Goal: Task Accomplishment & Management: Manage account settings

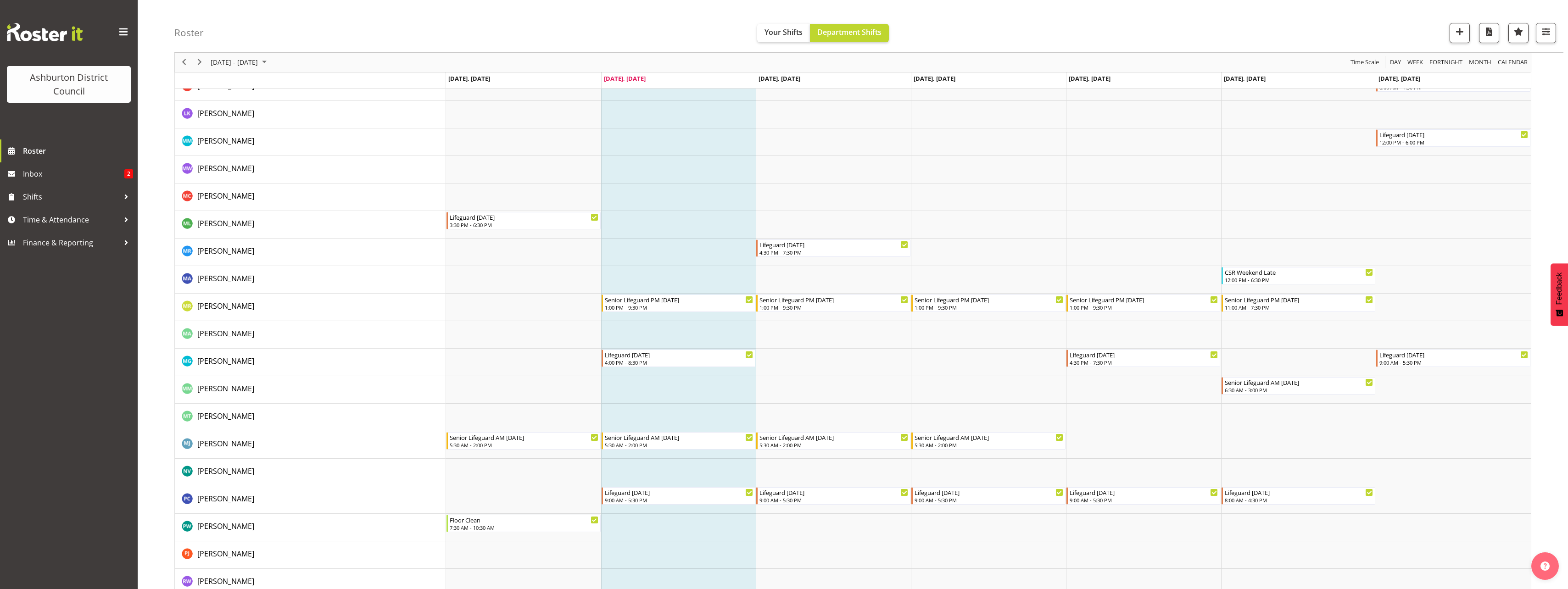
scroll to position [1376, 0]
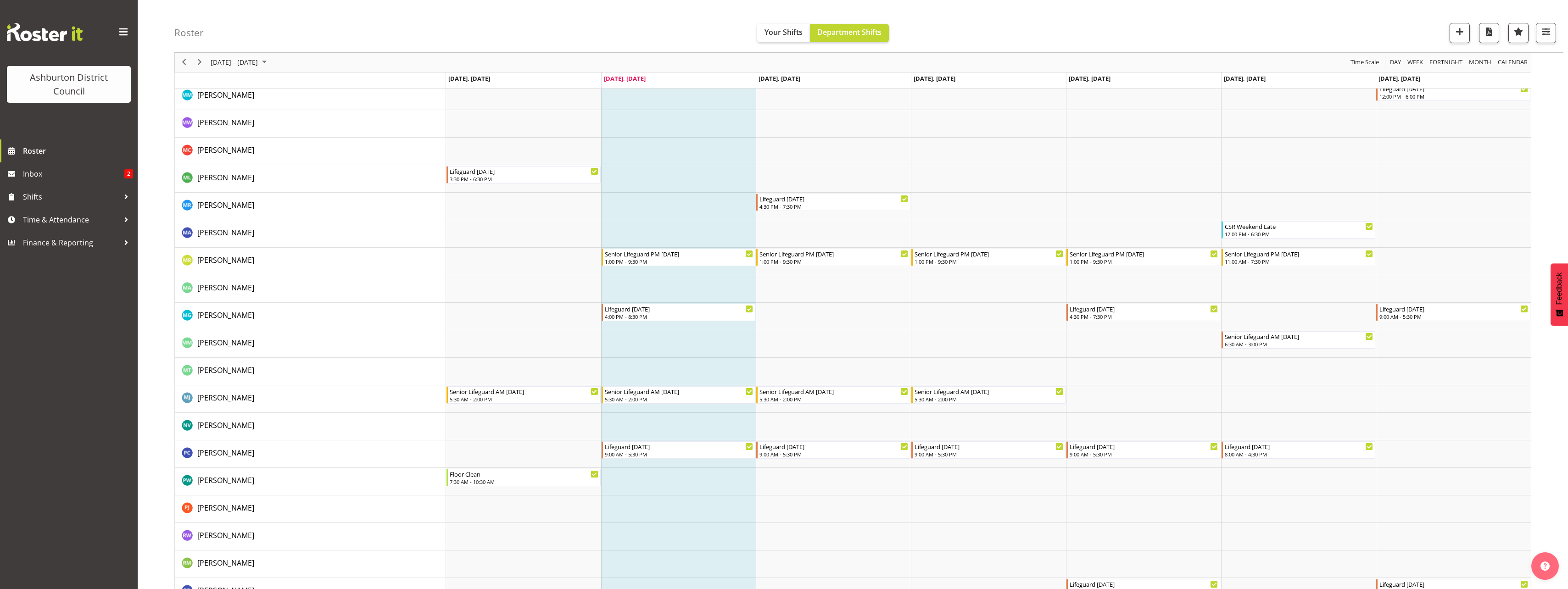
click at [661, 425] on td "Timeline Week of October 7, 2025" at bounding box center [679, 427] width 155 height 28
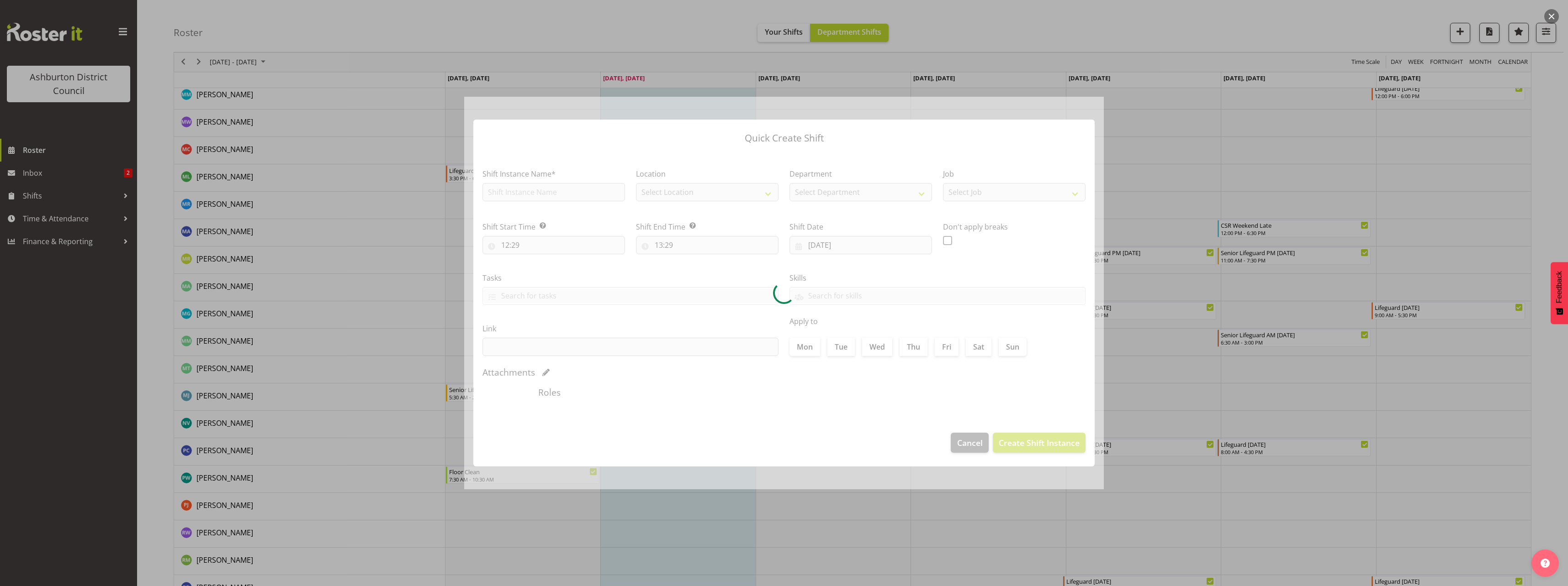
checkbox input "true"
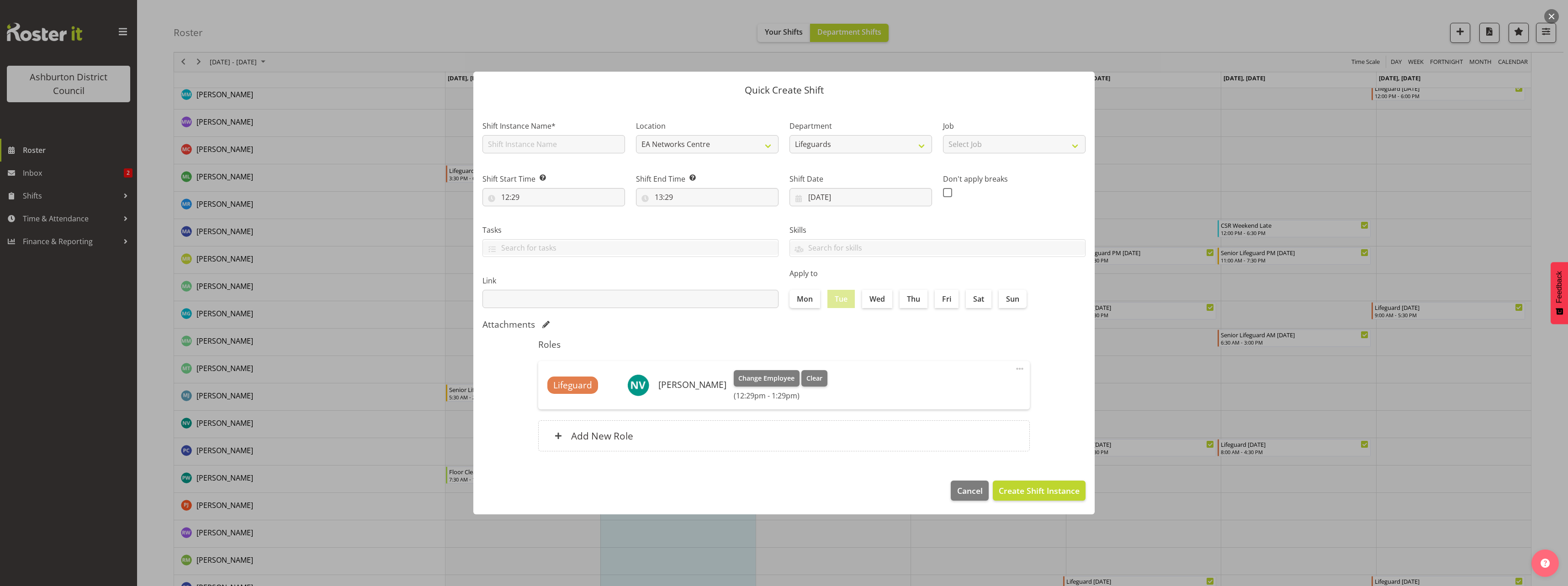
click at [1015, 369] on span at bounding box center [1019, 368] width 11 height 11
click at [946, 395] on link "Edit" at bounding box center [981, 388] width 87 height 16
select select "12"
select select "29"
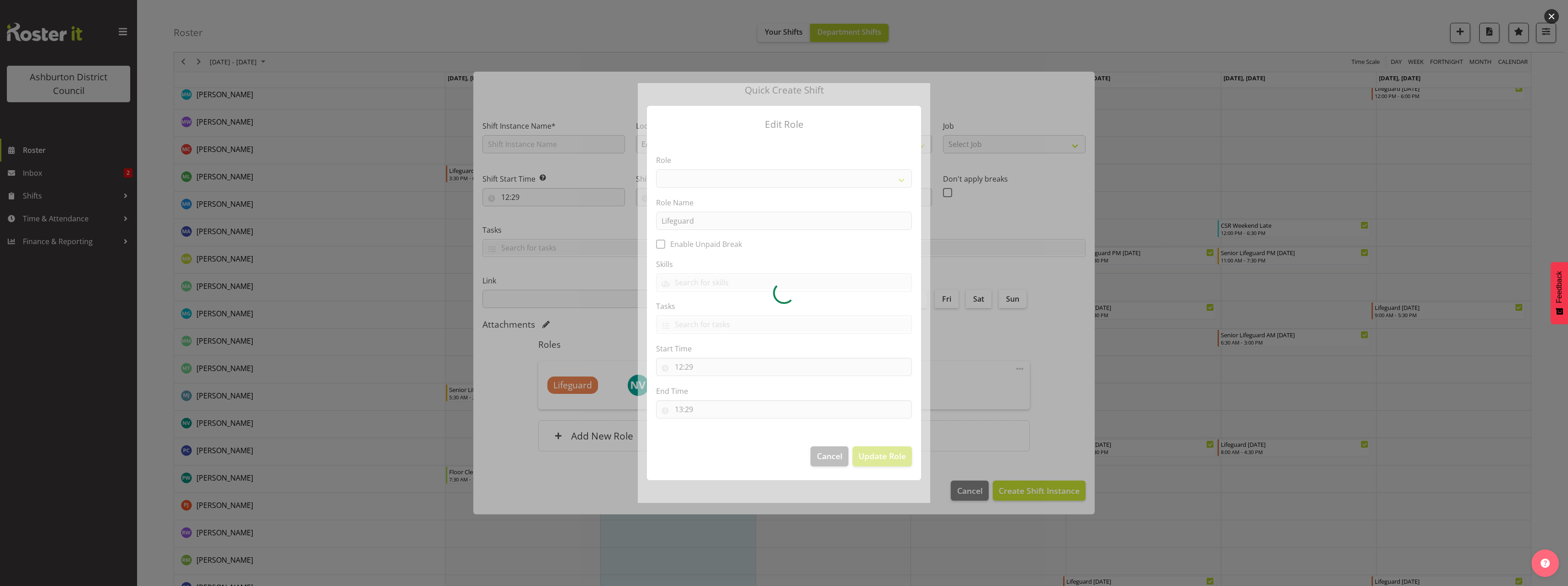
select select "64"
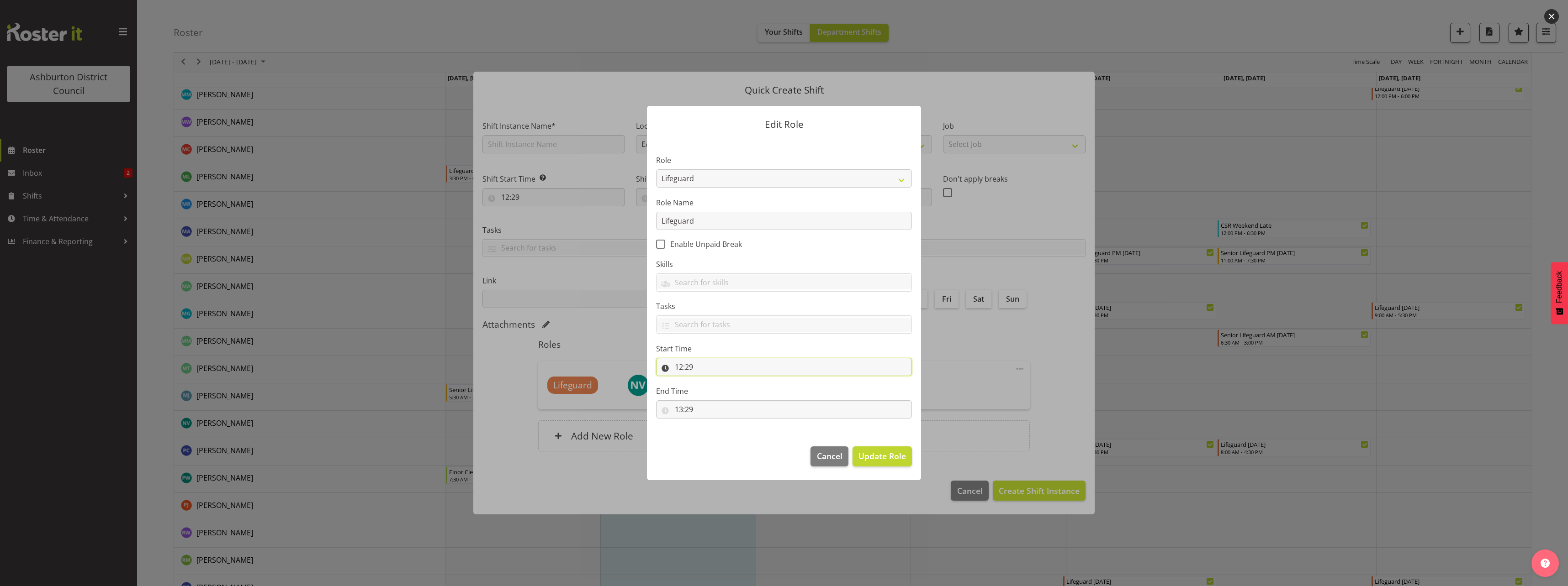
click at [708, 367] on input "12:29" at bounding box center [784, 367] width 255 height 18
click at [716, 389] on select "00 01 02 03 04 05 06 07 08 09 10 11 12 13 14 15 16 17 18 19 20 21 22 23" at bounding box center [718, 390] width 21 height 18
select select "9"
click at [708, 381] on select "00 01 02 03 04 05 06 07 08 09 10 11 12 13 14 15 16 17 18 19 20 21 22 23" at bounding box center [718, 390] width 21 height 18
type input "09:29"
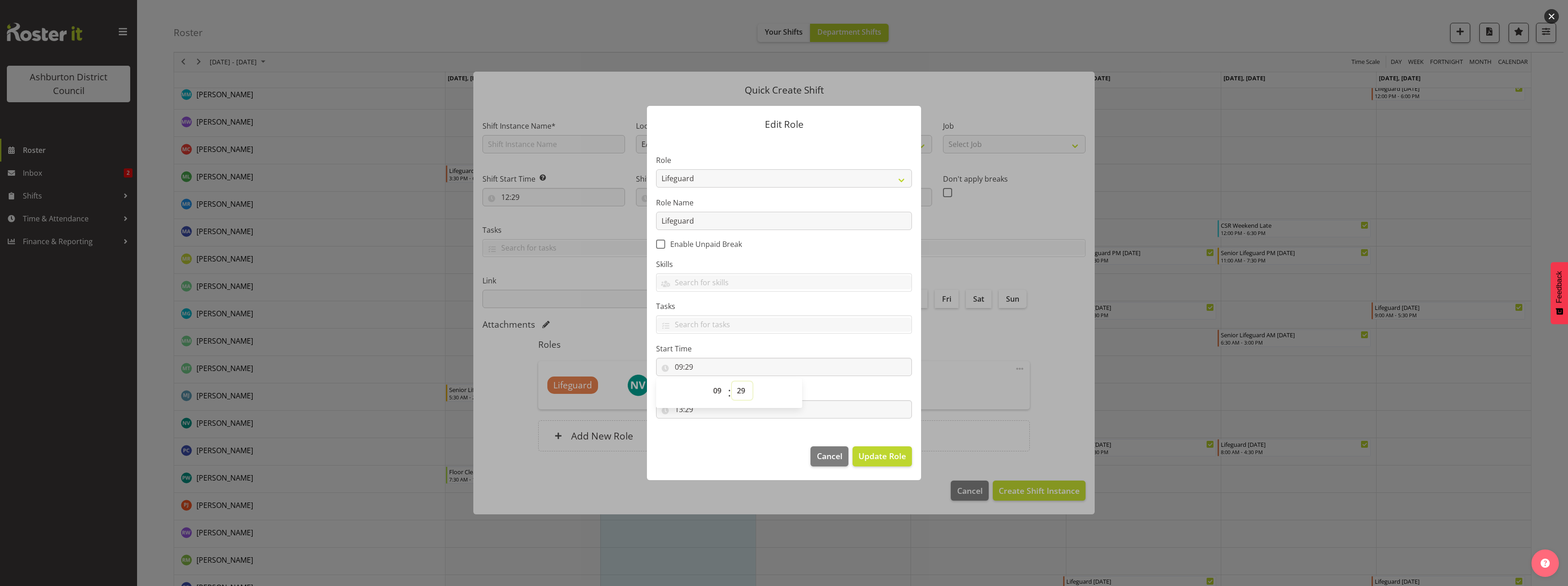
drag, startPoint x: 741, startPoint y: 391, endPoint x: 740, endPoint y: 383, distance: 8.1
click at [741, 391] on select "00 01 02 03 04 05 06 07 08 09 10 11 12 13 14 15 16 17 18 19 20 21 22 23 24 25 2…" at bounding box center [742, 390] width 21 height 18
select select "0"
click at [732, 381] on select "00 01 02 03 04 05 06 07 08 09 10 11 12 13 14 15 16 17 18 19 20 21 22 23 24 25 2…" at bounding box center [742, 390] width 21 height 18
type input "09:00"
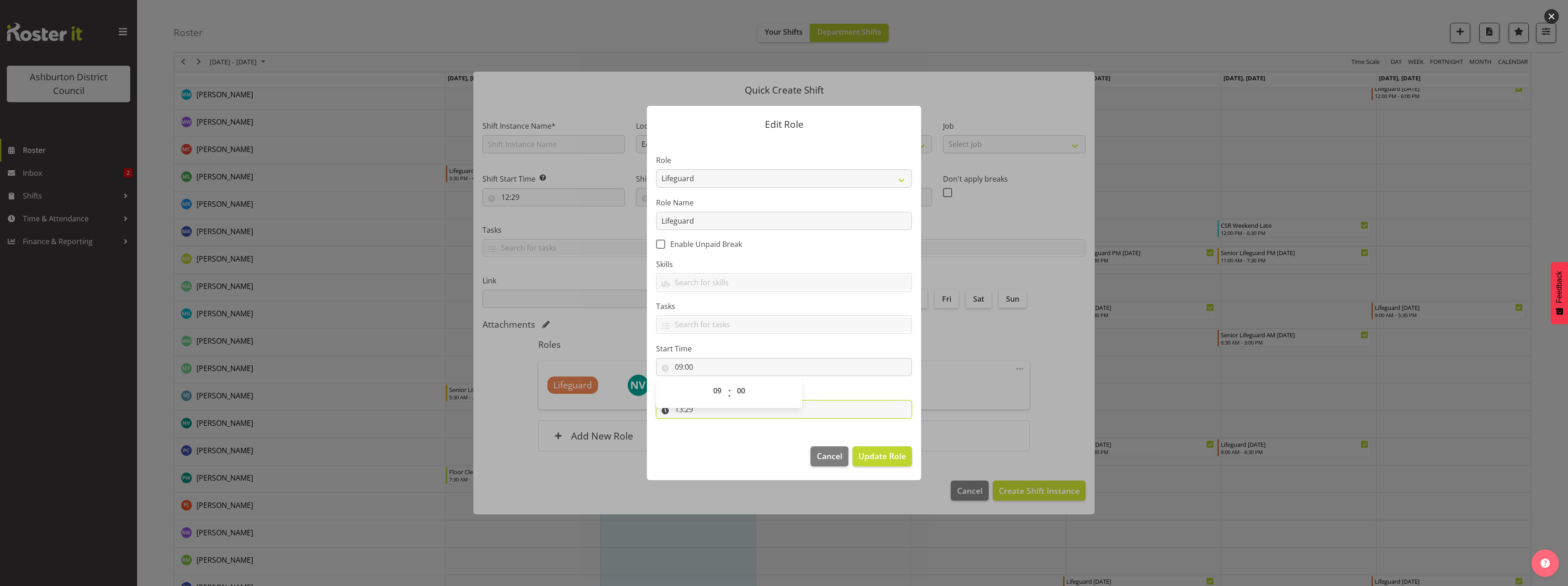
click at [718, 410] on input "13:29" at bounding box center [784, 409] width 255 height 18
click at [718, 434] on select "00 01 02 03 04 05 06 07 08 09 10 11 12 13 14 15 16 17 18 19 20 21 22 23" at bounding box center [718, 433] width 21 height 18
select select "17"
click at [708, 424] on select "00 01 02 03 04 05 06 07 08 09 10 11 12 13 14 15 16 17 18 19 20 21 22 23" at bounding box center [718, 433] width 21 height 18
type input "17:29"
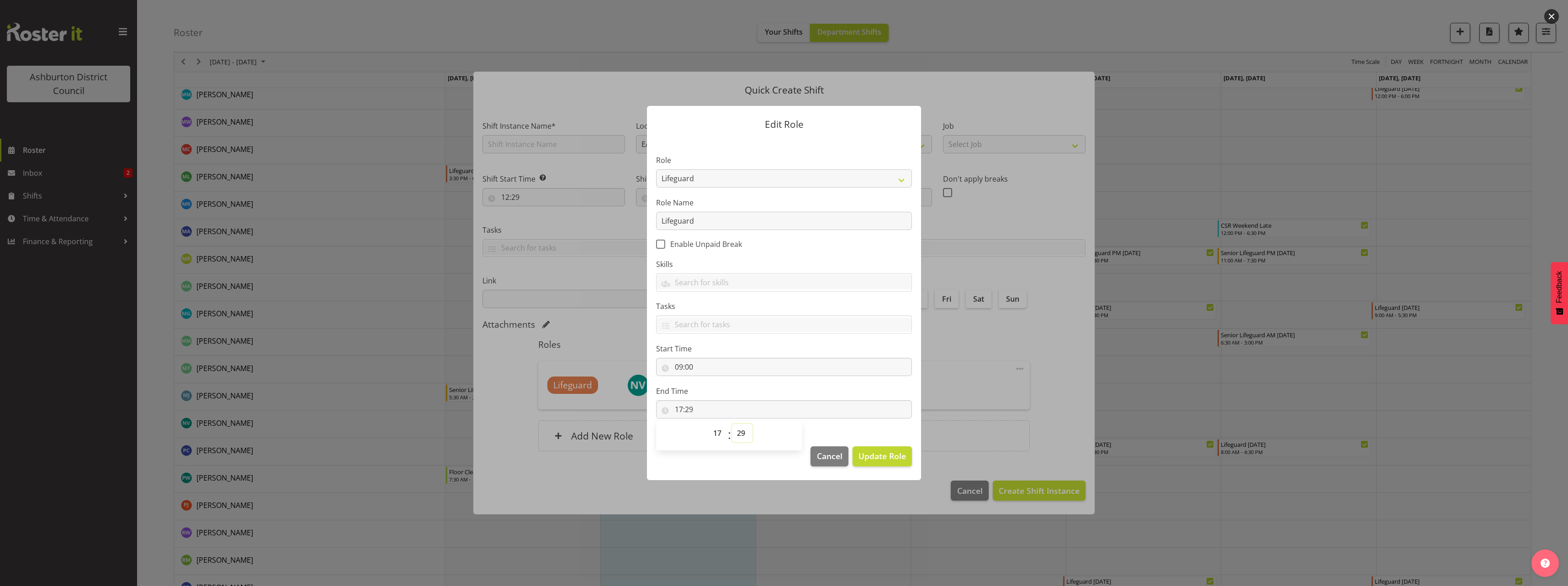
click at [742, 434] on select "00 01 02 03 04 05 06 07 08 09 10 11 12 13 14 15 16 17 18 19 20 21 22 23 24 25 2…" at bounding box center [742, 433] width 21 height 18
select select "30"
click at [732, 424] on select "00 01 02 03 04 05 06 07 08 09 10 11 12 13 14 15 16 17 18 19 20 21 22 23 24 25 2…" at bounding box center [742, 433] width 21 height 18
type input "17:30"
click at [860, 434] on section "Role AAGM Deputy Director AAGM Director Archivist Childrens Librarian Collectio…" at bounding box center [784, 287] width 274 height 298
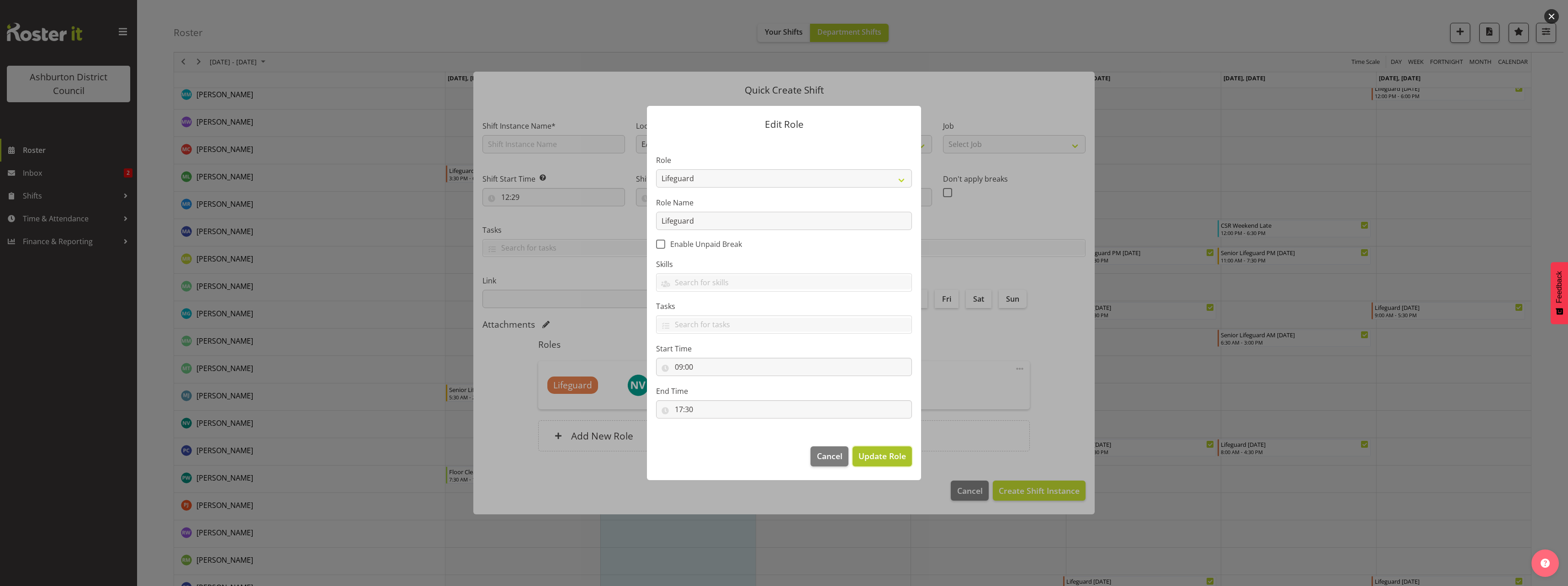
click at [880, 454] on span "Update Role" at bounding box center [881, 456] width 47 height 12
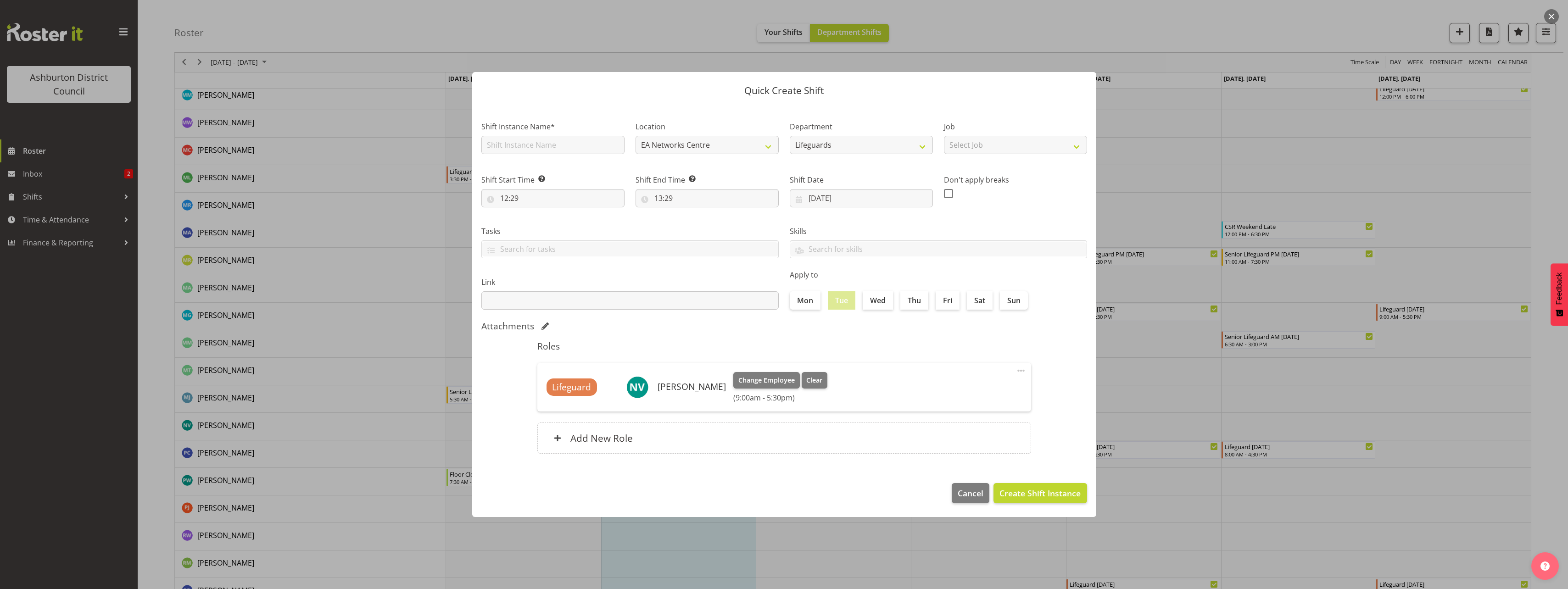
click at [577, 383] on span "Lifeguard" at bounding box center [571, 387] width 39 height 13
click at [1019, 369] on span at bounding box center [1020, 370] width 11 height 11
click at [985, 395] on link "Edit" at bounding box center [982, 390] width 88 height 16
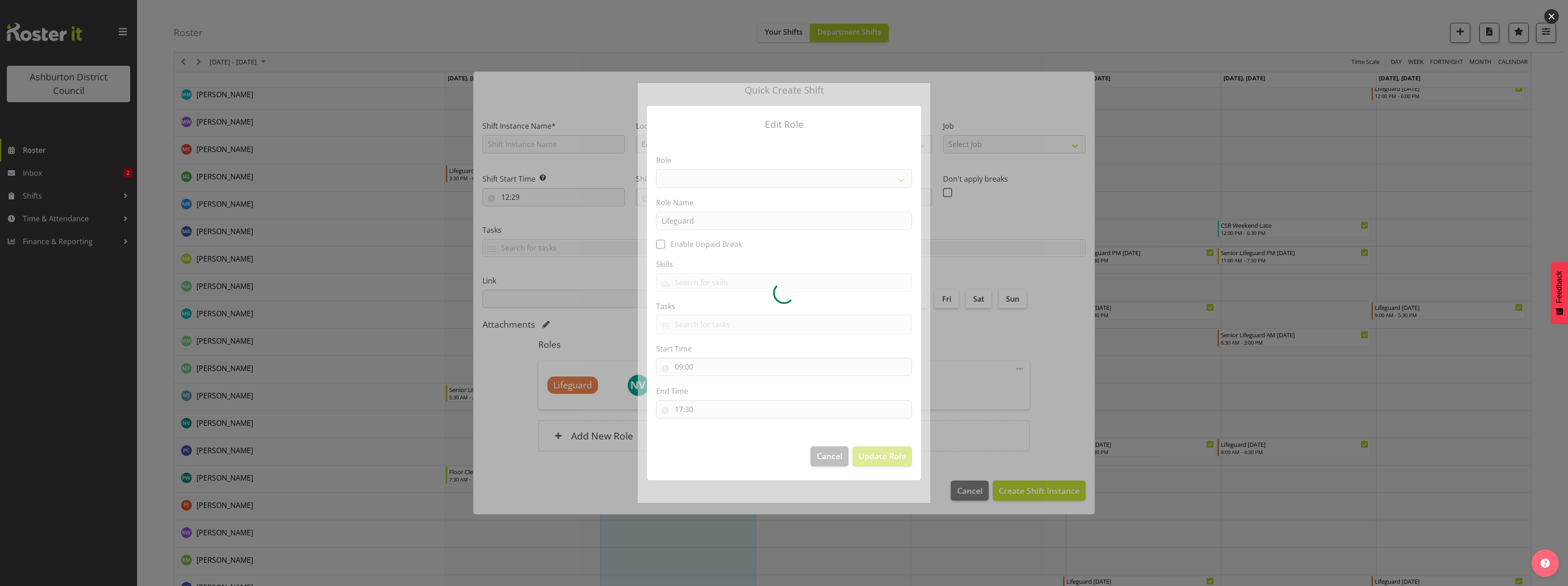
select select "64"
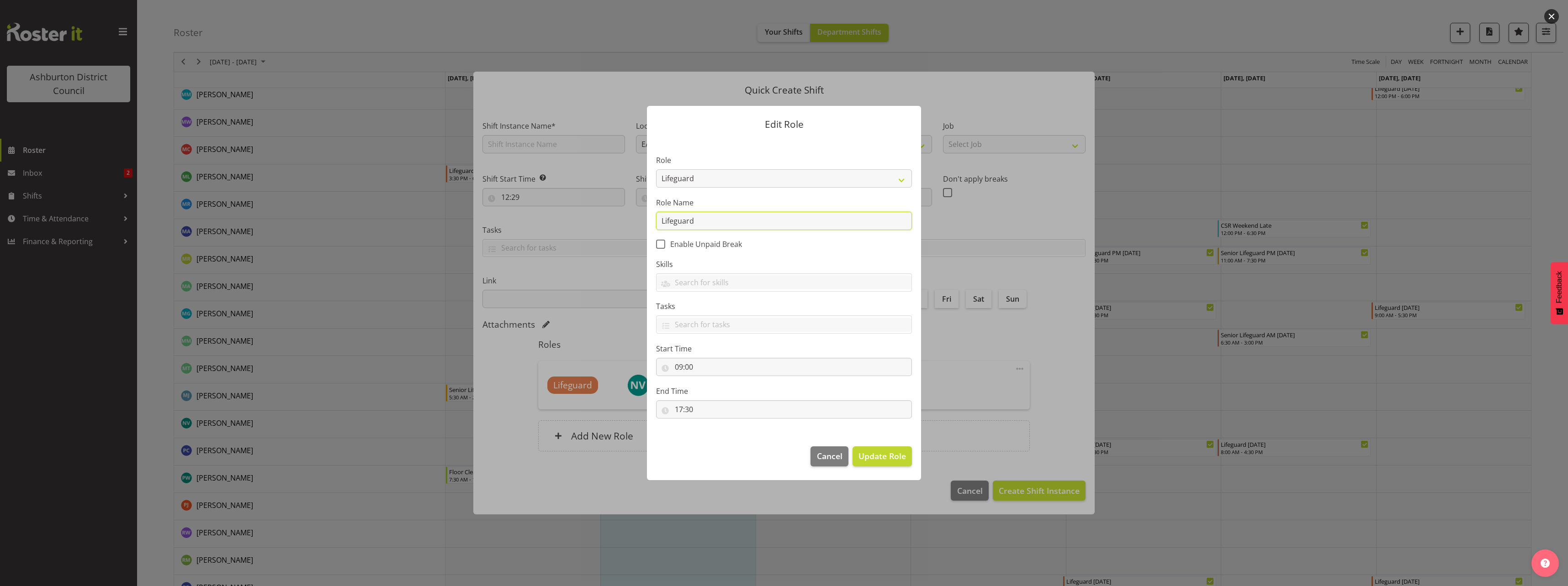
drag, startPoint x: 713, startPoint y: 219, endPoint x: 643, endPoint y: 219, distance: 70.0
click at [643, 219] on div "Edit Role Role AAGM Deputy Director AAGM Director Archivist Childrens Librarian…" at bounding box center [784, 293] width 292 height 420
type input "Training"
click at [880, 457] on span "Update Role" at bounding box center [881, 456] width 47 height 12
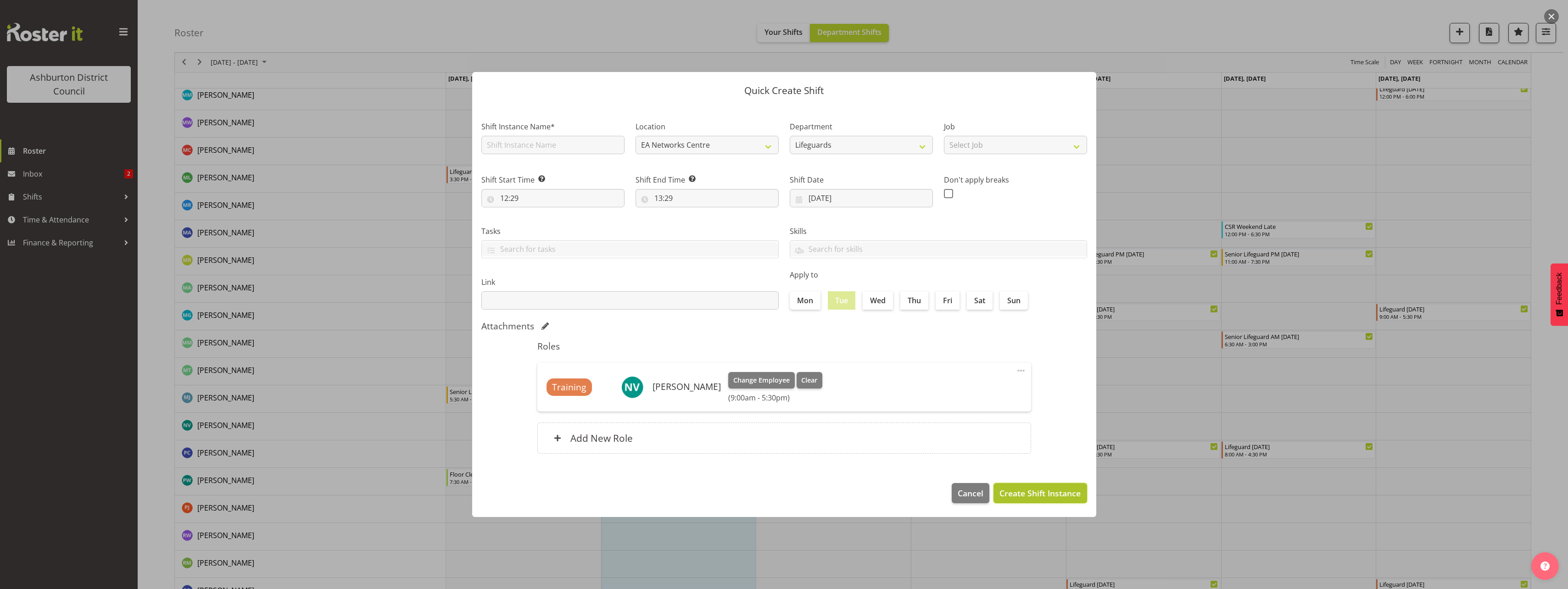
click at [1043, 493] on span "Create Shift Instance" at bounding box center [1039, 493] width 81 height 12
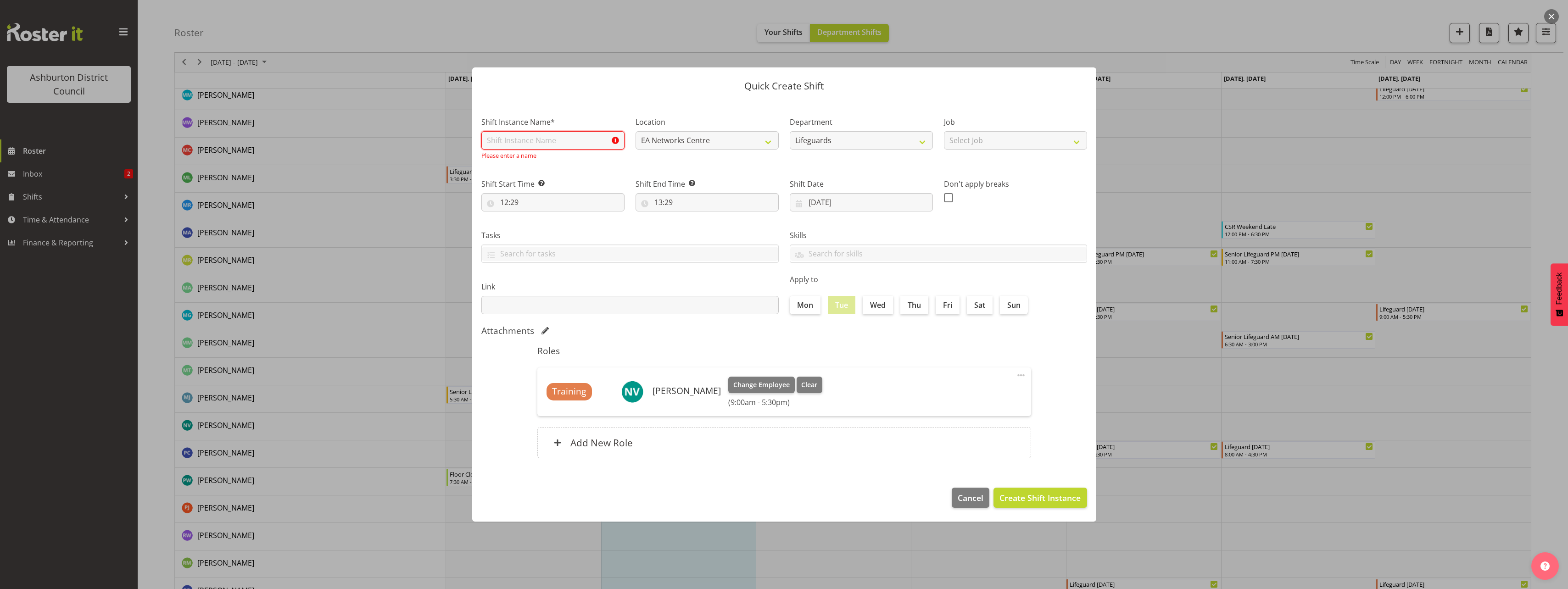
click at [586, 144] on input "text" at bounding box center [553, 140] width 143 height 18
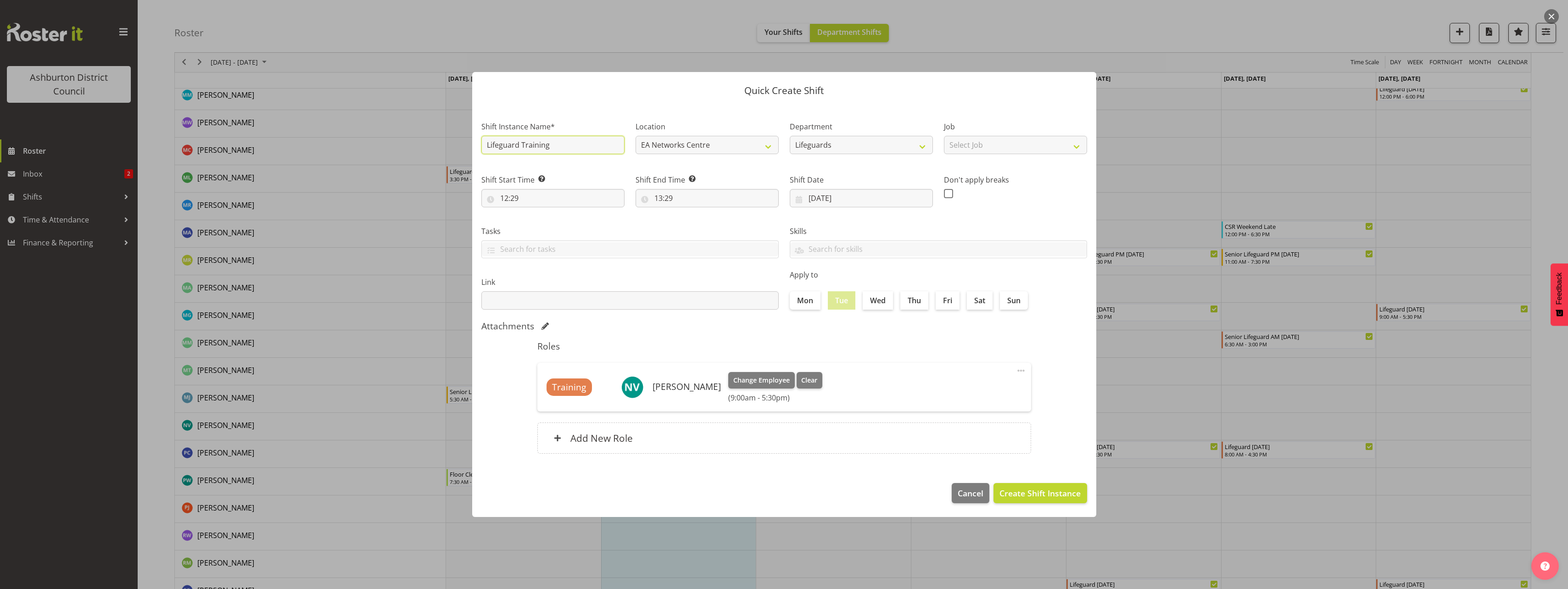
click at [568, 145] on input "Lifeguard Training" at bounding box center [553, 145] width 143 height 18
type input "Lifeguard Training"
click at [1020, 491] on span "Create Shift Instance" at bounding box center [1039, 493] width 81 height 12
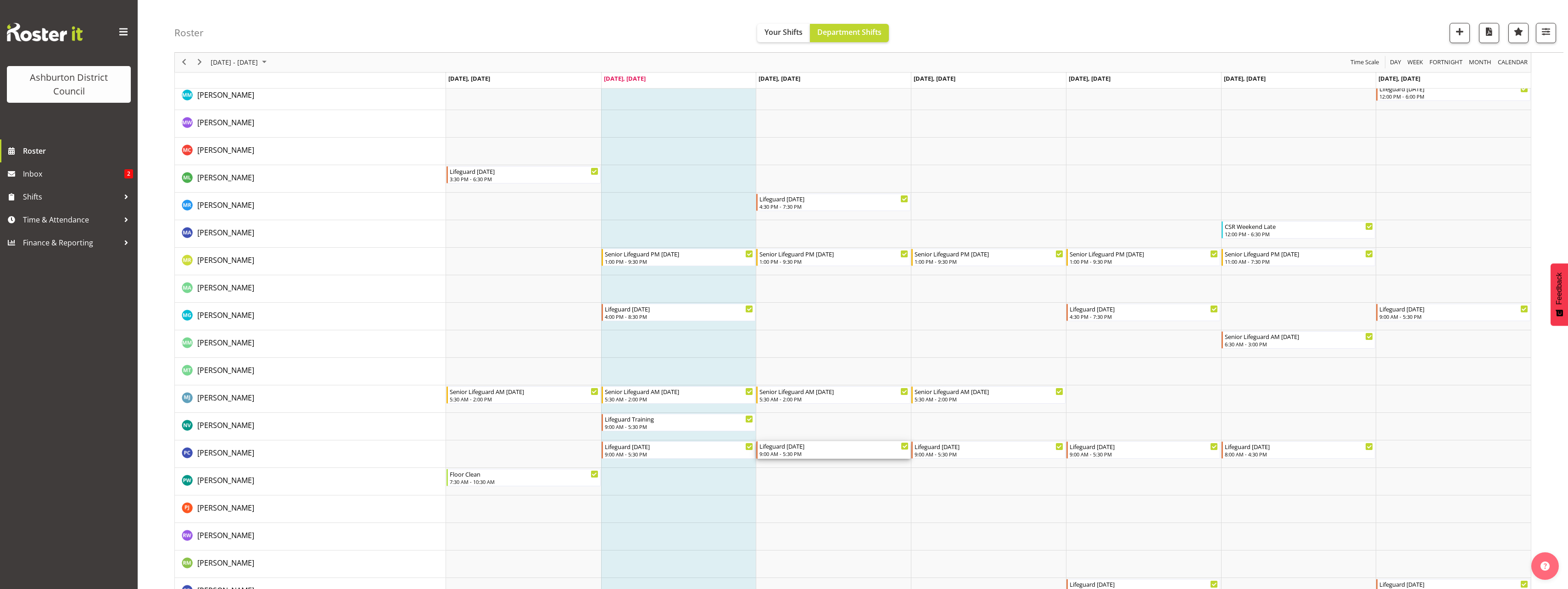
click at [815, 450] on div "Lifeguard [DATE]" at bounding box center [834, 446] width 149 height 9
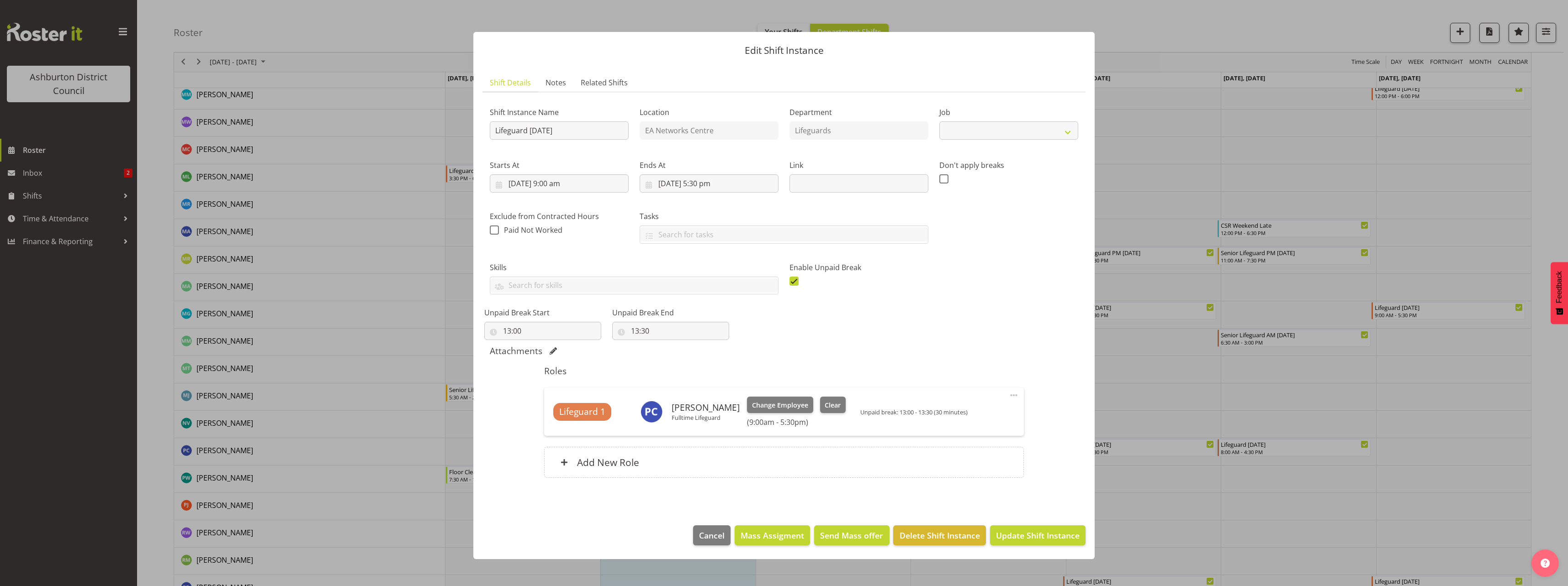
select select "38"
click at [707, 538] on span "Cancel" at bounding box center [712, 535] width 26 height 12
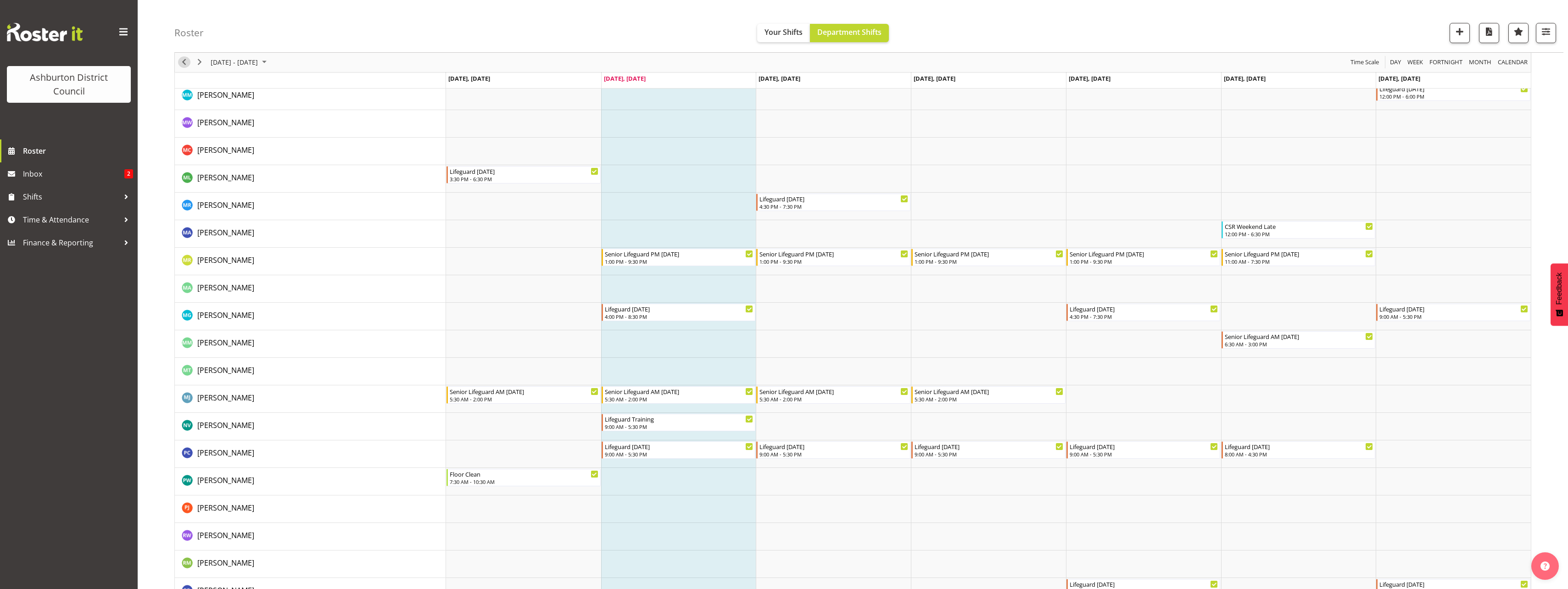
click at [184, 66] on span "Previous" at bounding box center [183, 62] width 11 height 11
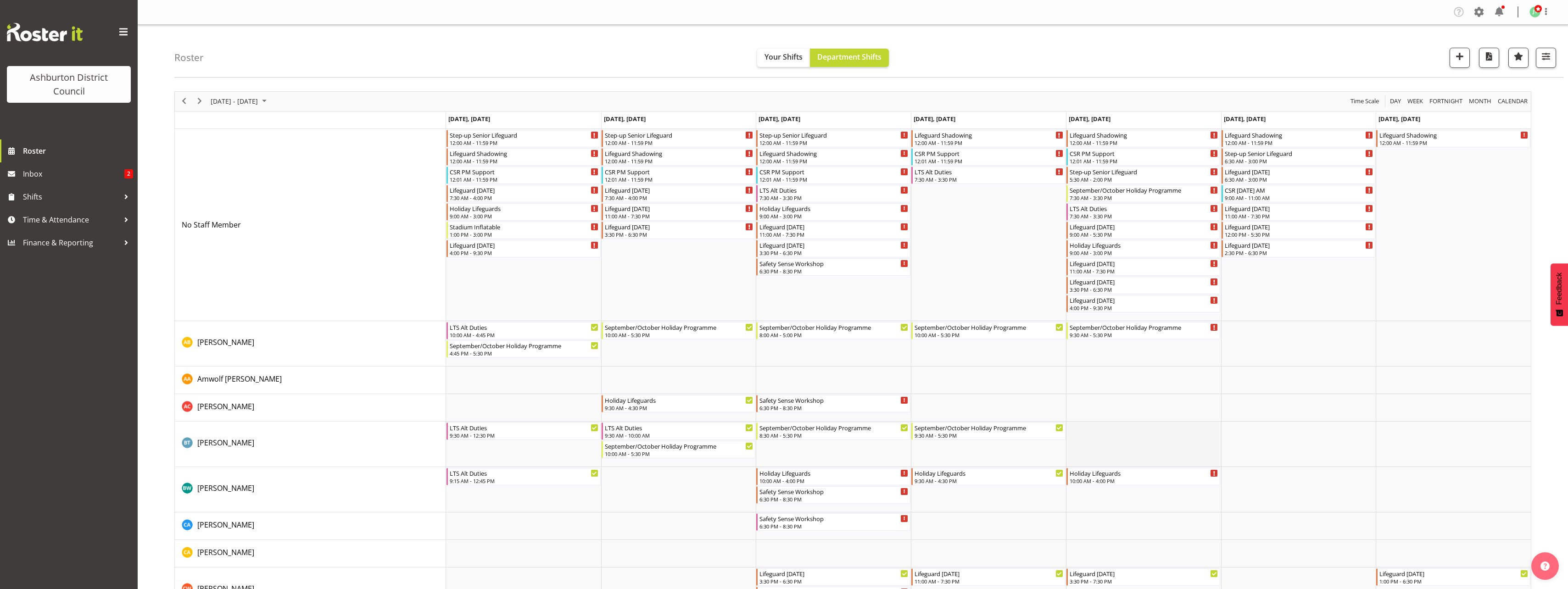
scroll to position [46, 0]
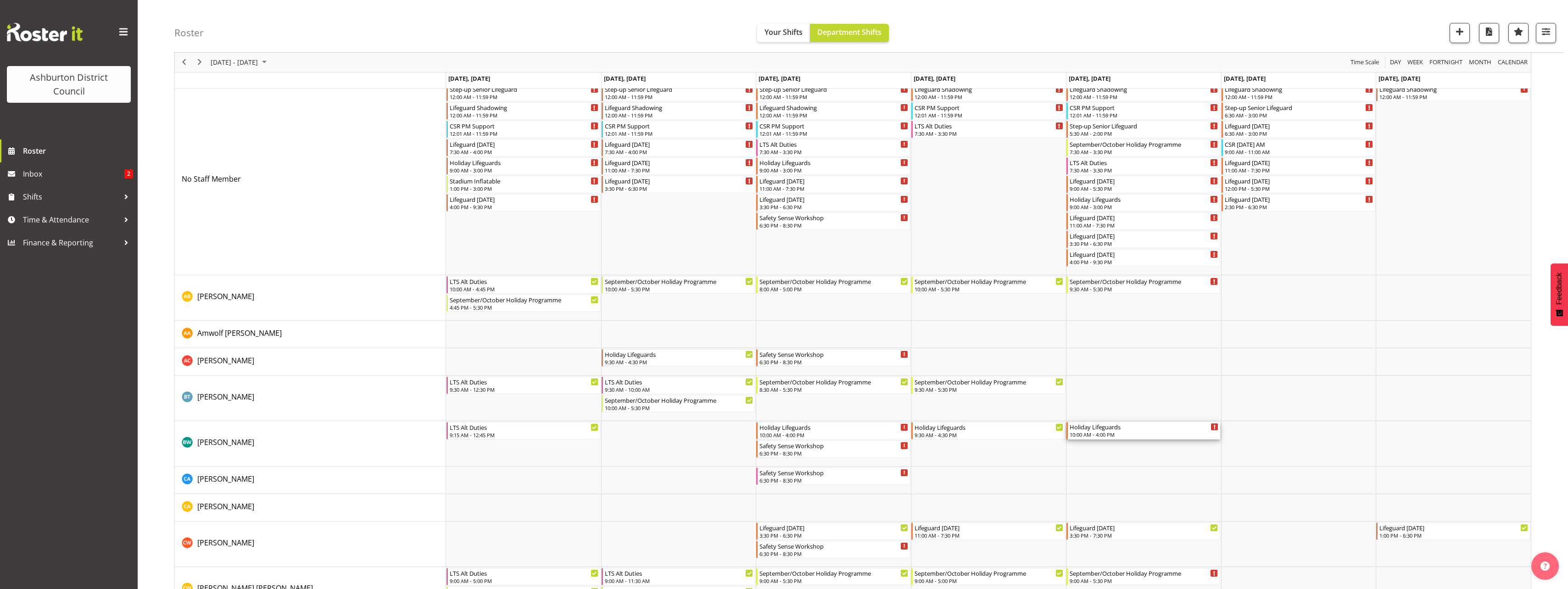
click at [1142, 434] on div "10:00 AM - 4:00 PM" at bounding box center [1143, 434] width 149 height 8
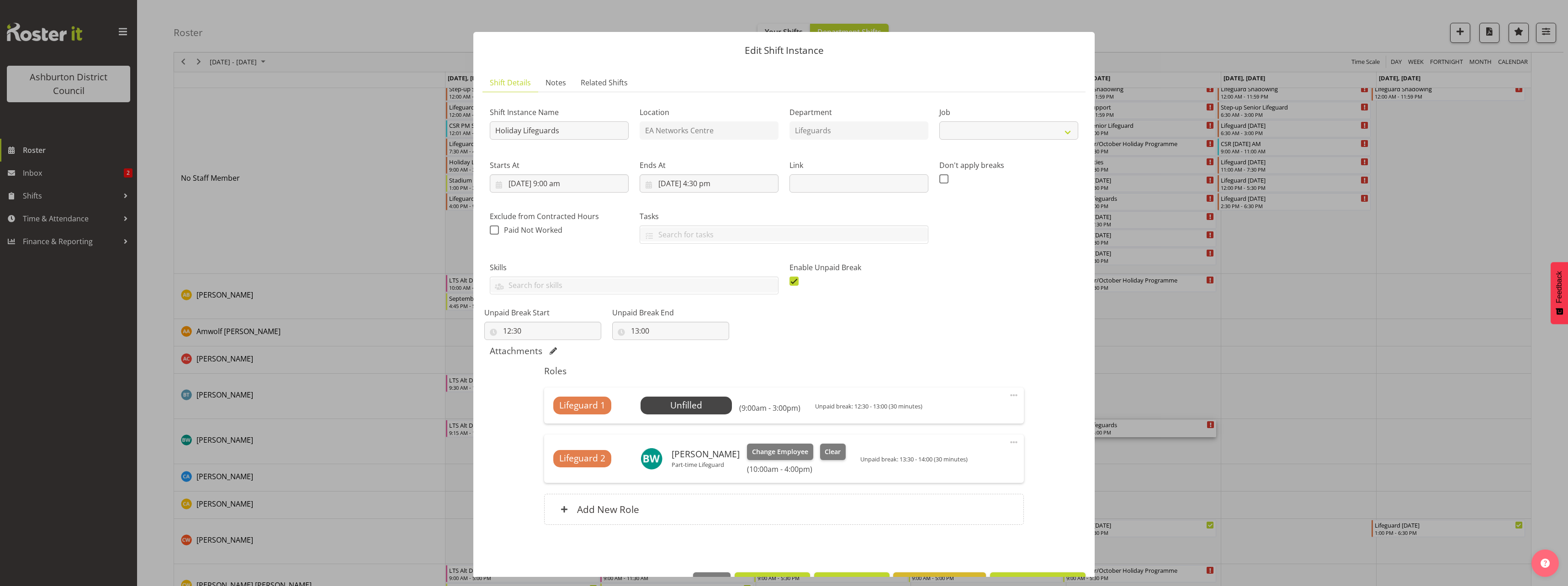
select select "38"
click at [1554, 19] on button "button" at bounding box center [1551, 16] width 15 height 15
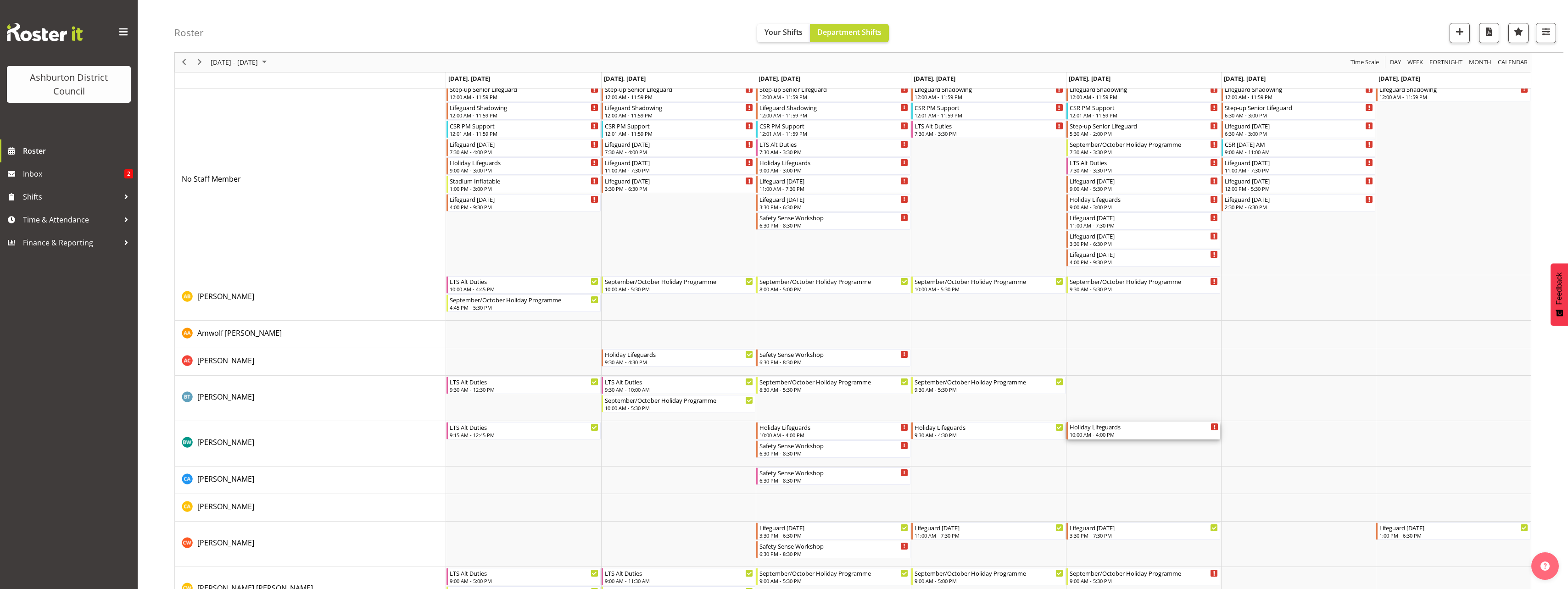
click at [1106, 433] on div "10:00 AM - 4:00 PM" at bounding box center [1143, 434] width 149 height 8
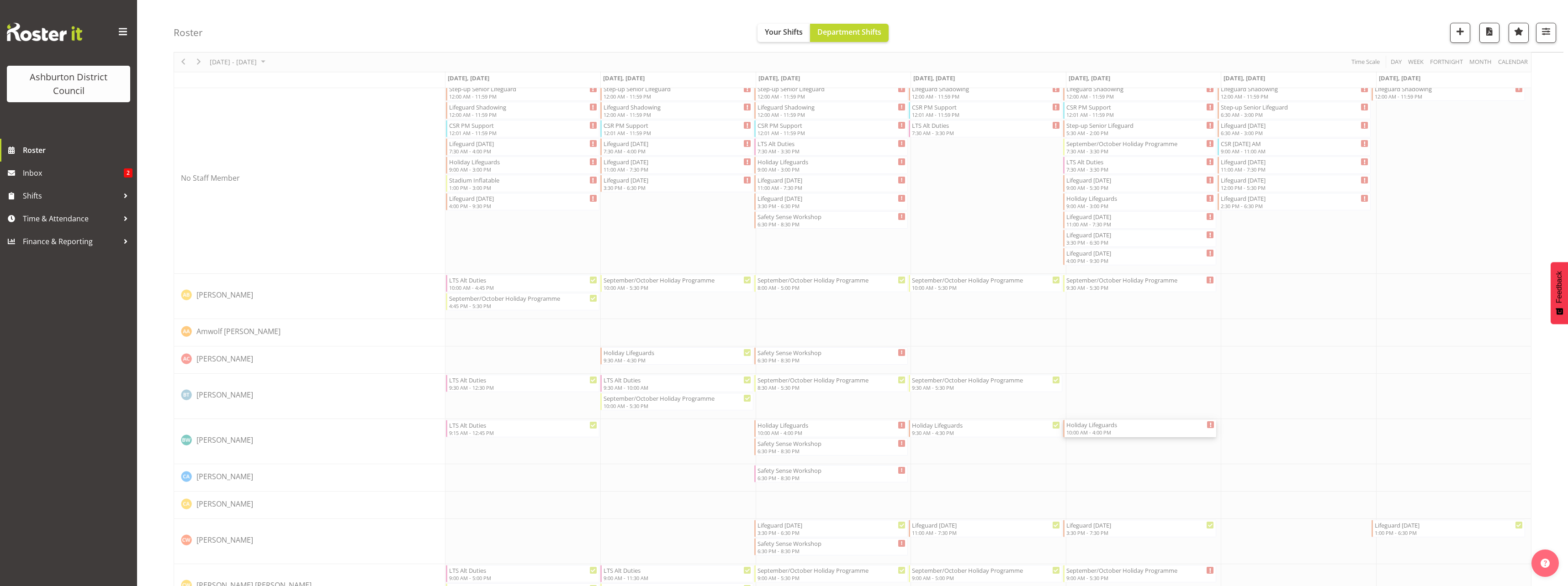
select select "38"
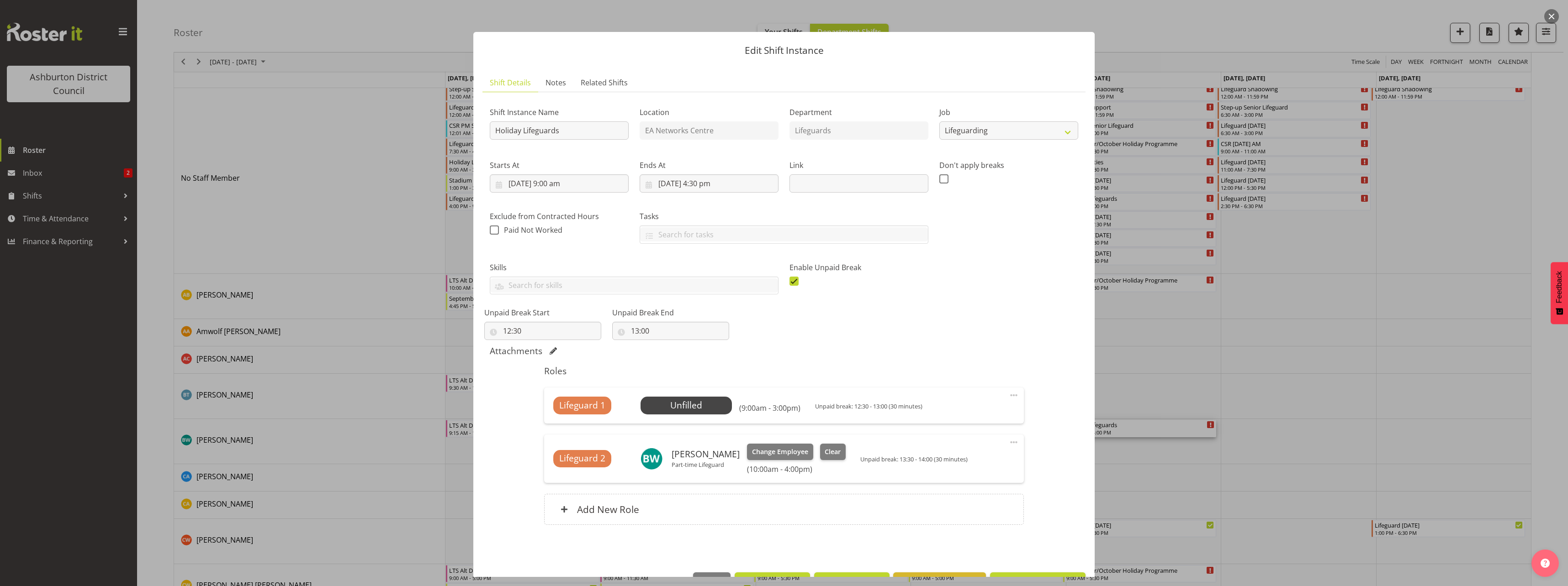
click at [1552, 19] on button "button" at bounding box center [1551, 16] width 15 height 15
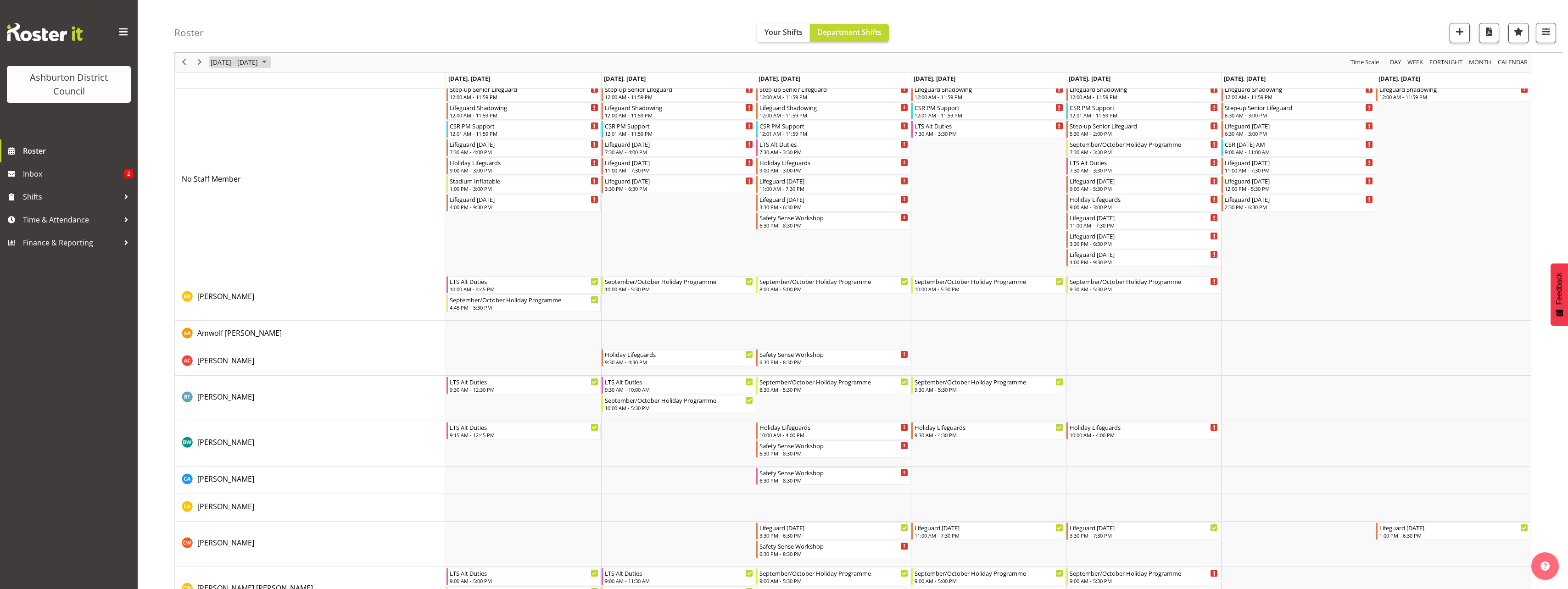
click at [256, 66] on span "[DATE] - [DATE]" at bounding box center [233, 62] width 49 height 11
click at [295, 199] on button "[DATE]" at bounding box center [300, 198] width 31 height 13
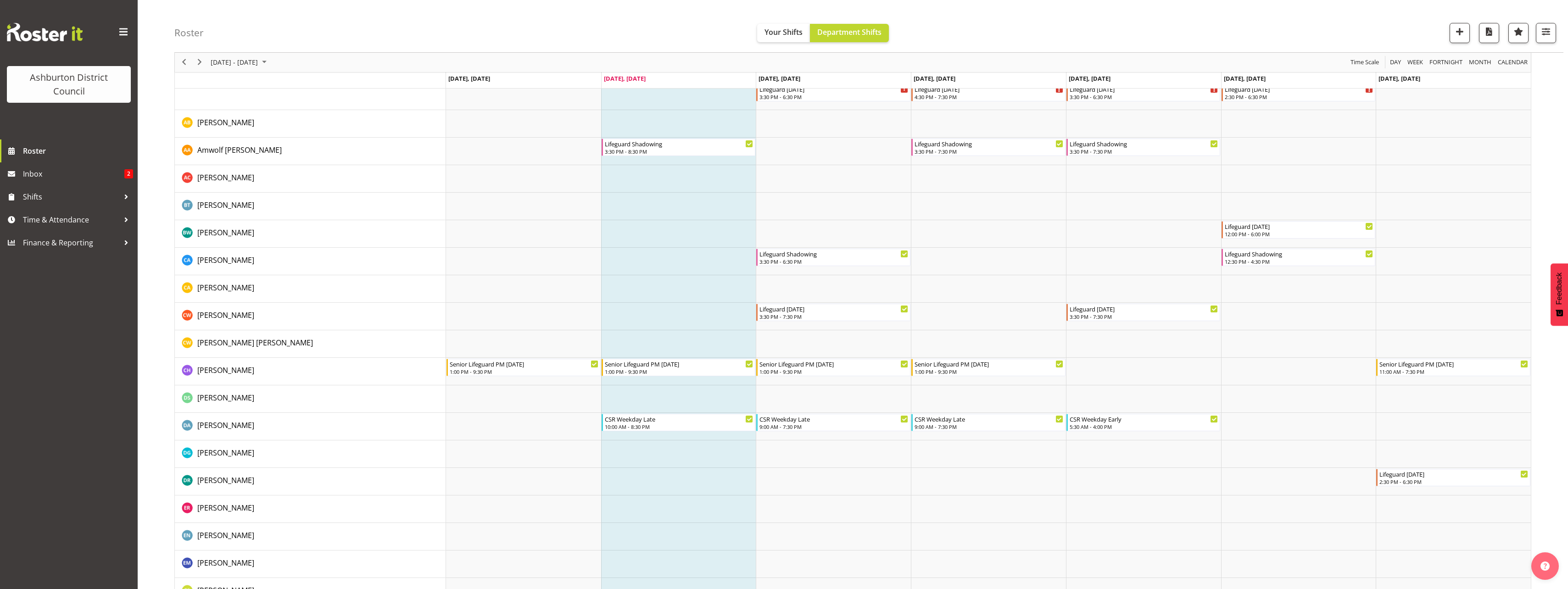
scroll to position [183, 0]
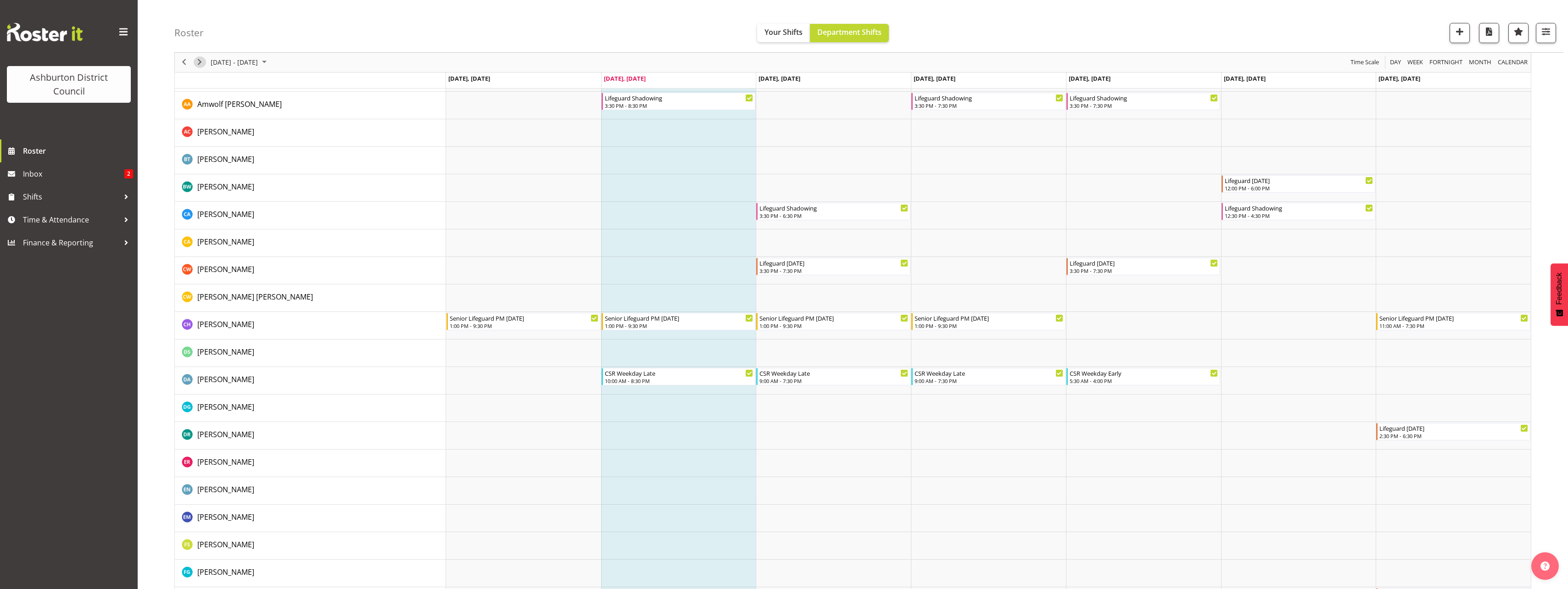
click at [195, 65] on span "Next" at bounding box center [199, 62] width 11 height 11
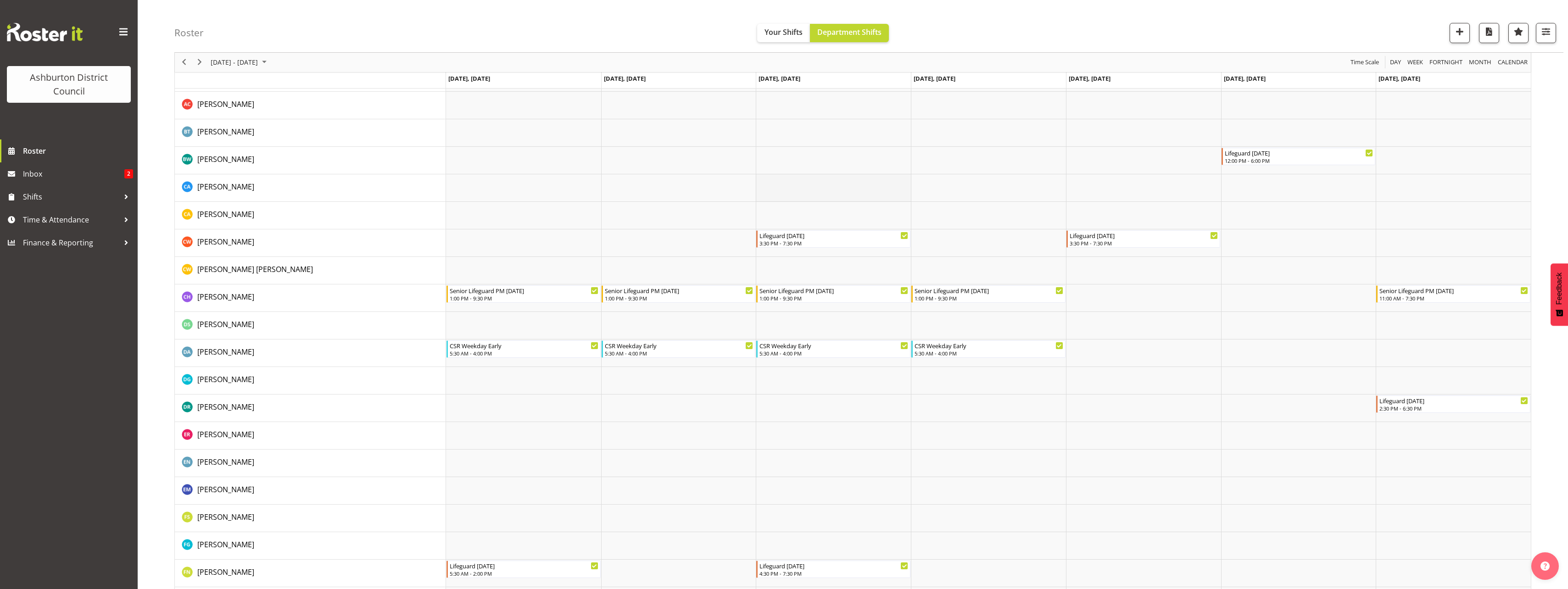
scroll to position [46, 0]
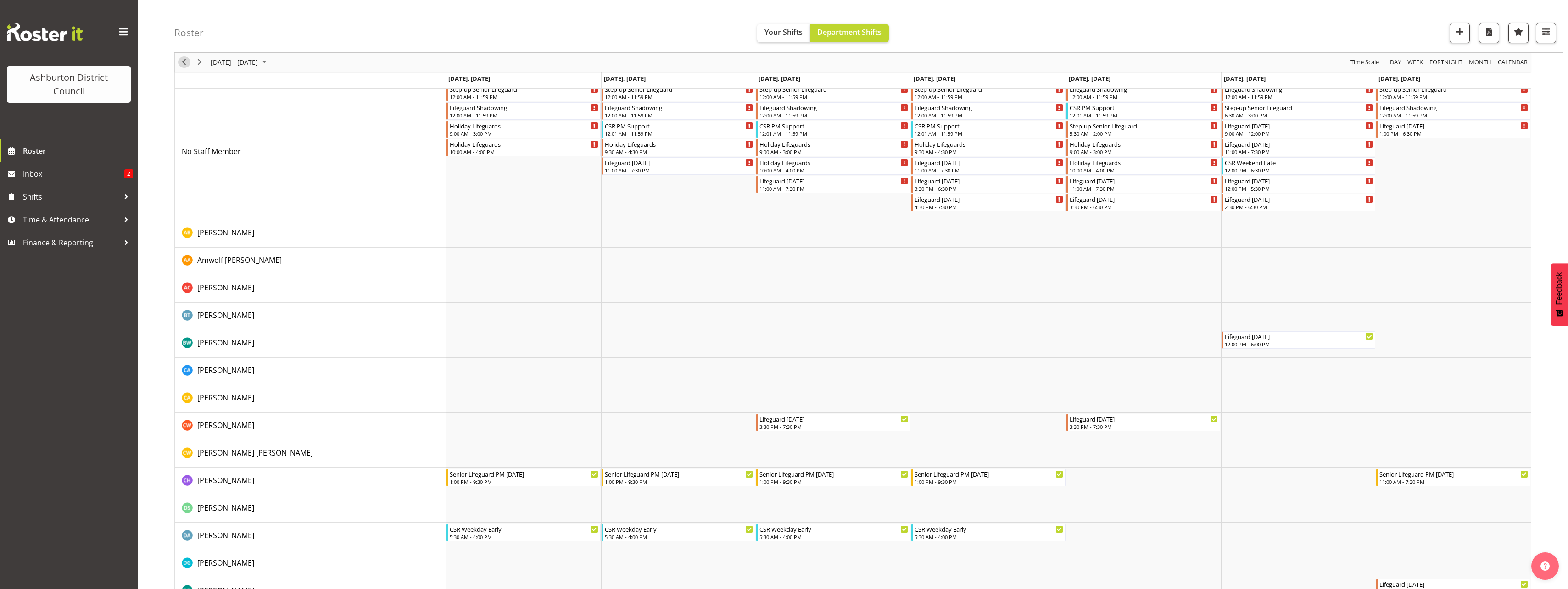
click at [183, 65] on span "Previous" at bounding box center [183, 62] width 11 height 11
